Goal: Check status: Check status

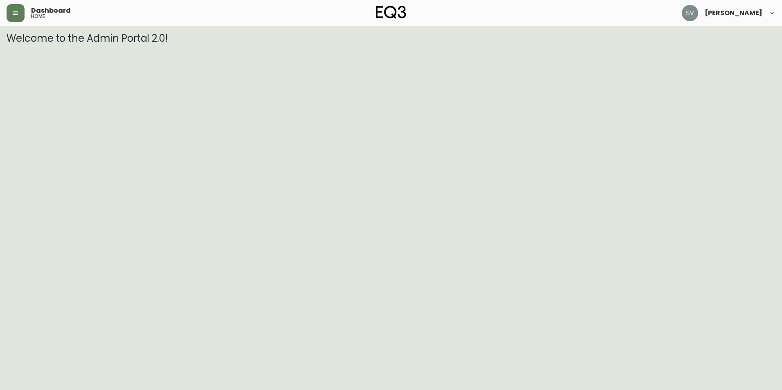
click at [678, 44] on html "Dashboard home [PERSON_NAME] Welcome to the Admin Portal 2.0!" at bounding box center [391, 22] width 782 height 44
click at [20, 7] on button "button" at bounding box center [16, 13] width 18 height 18
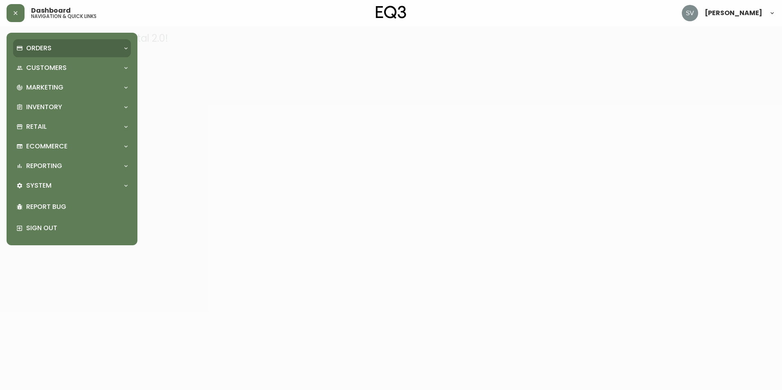
click at [67, 48] on div "Orders" at bounding box center [67, 48] width 103 height 9
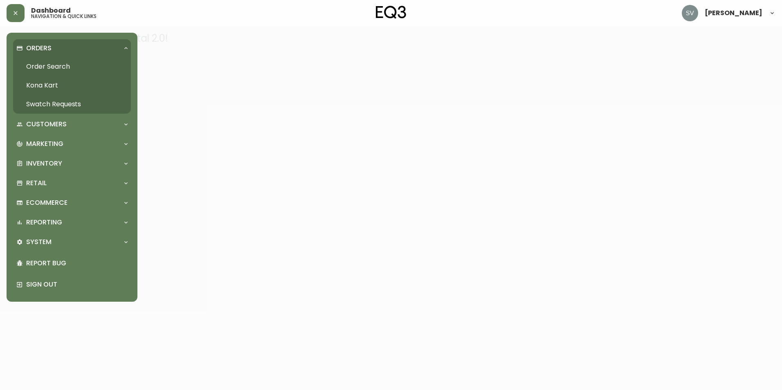
click at [68, 67] on link "Order Search" at bounding box center [72, 66] width 118 height 19
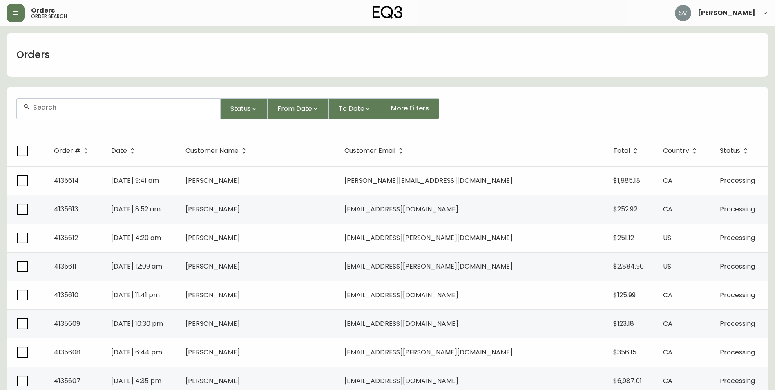
click at [128, 101] on div at bounding box center [119, 109] width 204 height 20
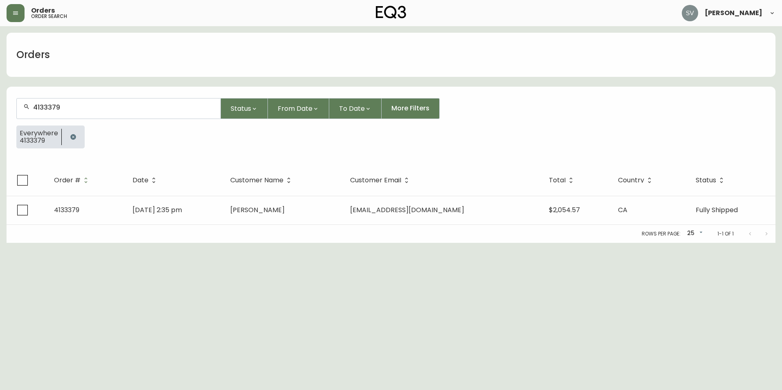
type input "4133379"
click at [647, 243] on html "Orders order search [PERSON_NAME] Orders 4133379 Status From Date To Date More …" at bounding box center [391, 121] width 782 height 243
click at [631, 243] on html "Orders order search [PERSON_NAME] Orders 4133379 Status From Date To Date More …" at bounding box center [391, 121] width 782 height 243
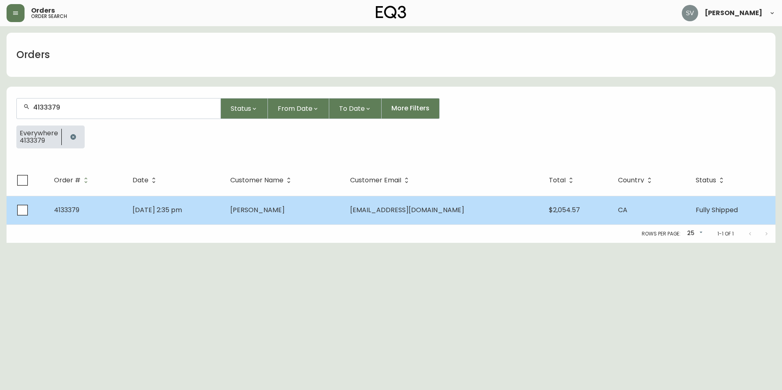
click at [218, 214] on td "[DATE] 2:35 pm" at bounding box center [175, 210] width 98 height 29
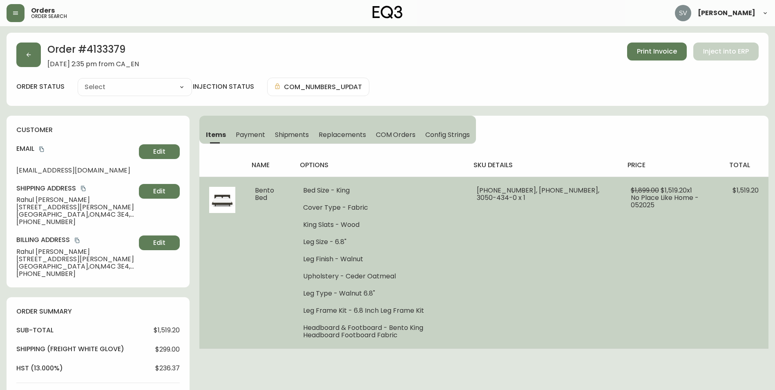
type input "Fully Shipped"
select select "FULLY_SHIPPED"
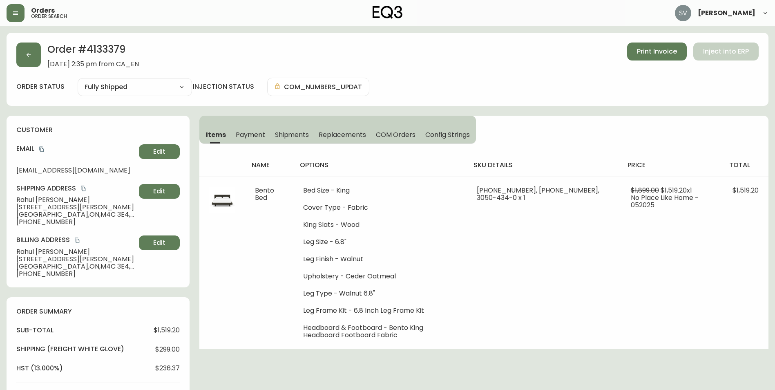
click at [593, 356] on div "Order # 4133379 [DATE] 2:35 pm from CA_EN Print Invoice Inject into ERP order s…" at bounding box center [388, 380] width 762 height 694
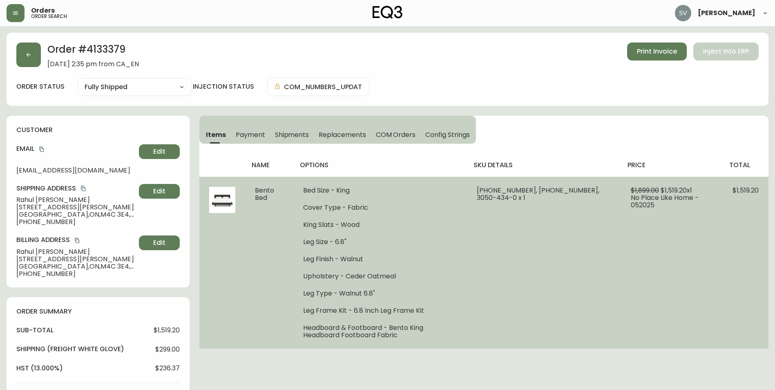
click at [640, 339] on td "$1,899.00 $1,519.20 x 1 No Place Like Home - 052025" at bounding box center [672, 263] width 102 height 172
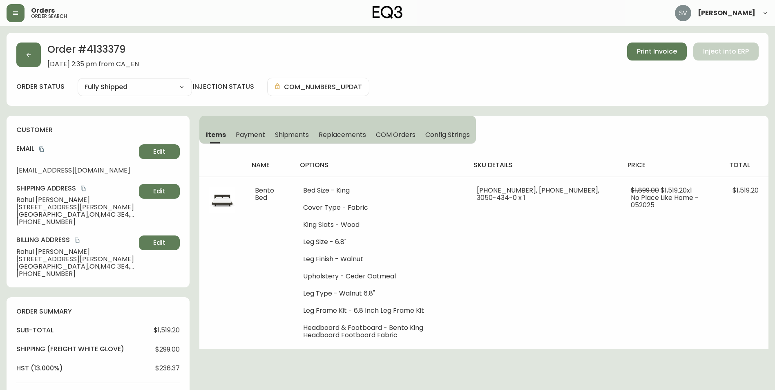
click at [623, 359] on div "Order # 4133379 [DATE] 2:35 pm from CA_EN Print Invoice Inject into ERP order s…" at bounding box center [388, 380] width 762 height 694
click at [33, 58] on button "button" at bounding box center [28, 55] width 25 height 25
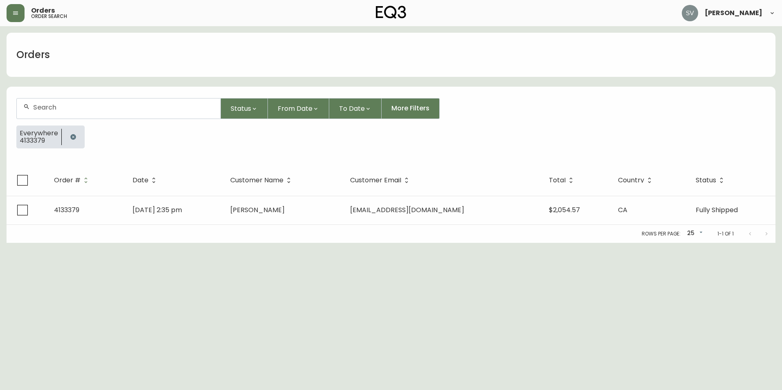
click at [74, 138] on icon "button" at bounding box center [72, 136] width 5 height 5
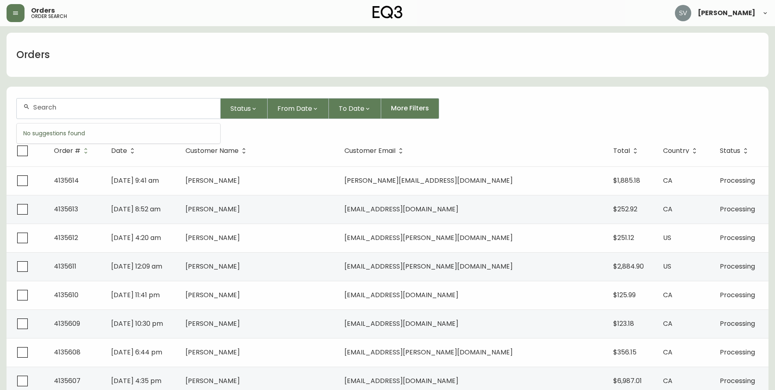
click at [128, 104] on input "text" at bounding box center [123, 107] width 181 height 8
paste input "4133037"
type input "4133037"
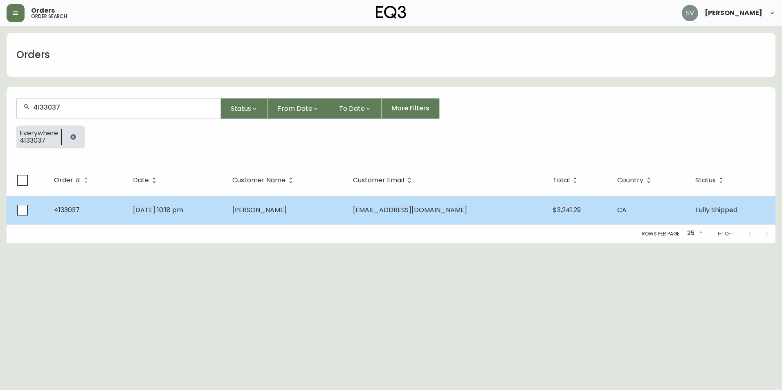
click at [226, 205] on td "[DATE] 10:18 pm" at bounding box center [175, 210] width 99 height 29
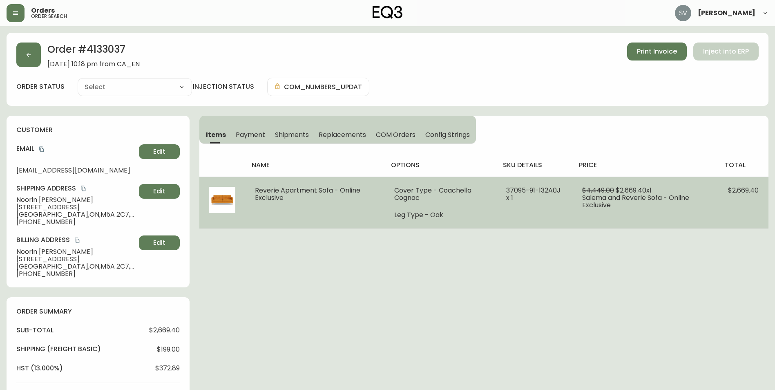
type input "Fully Shipped"
select select "FULLY_SHIPPED"
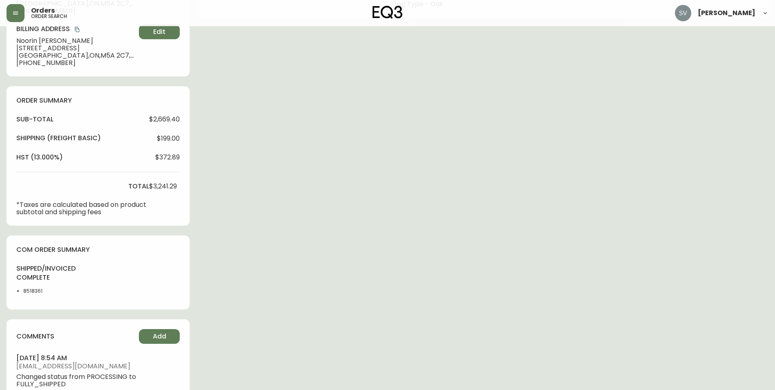
scroll to position [245, 0]
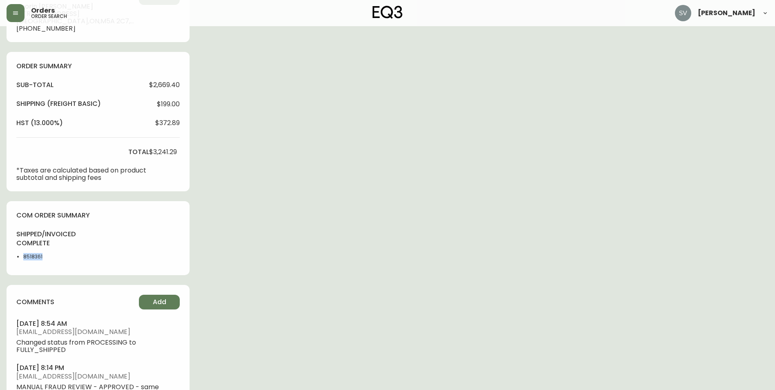
drag, startPoint x: 51, startPoint y: 261, endPoint x: 22, endPoint y: 258, distance: 28.8
click at [22, 258] on div "shipped/invoiced complete 8518361" at bounding box center [40, 248] width 48 height 36
copy li "8518361"
